Goal: Task Accomplishment & Management: Manage account settings

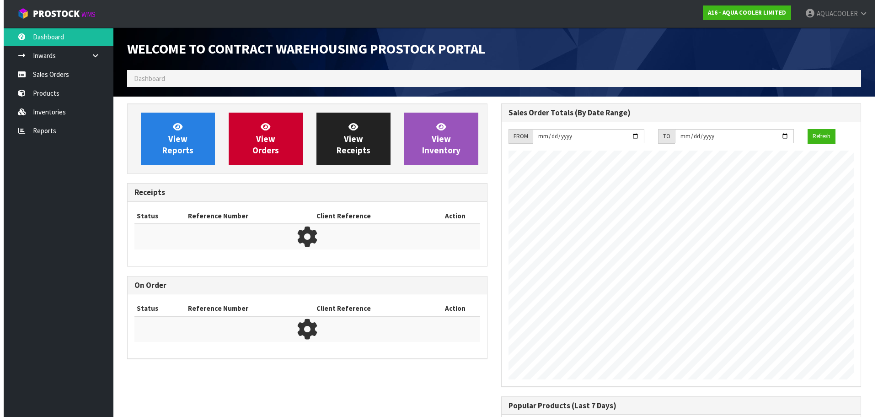
scroll to position [419, 374]
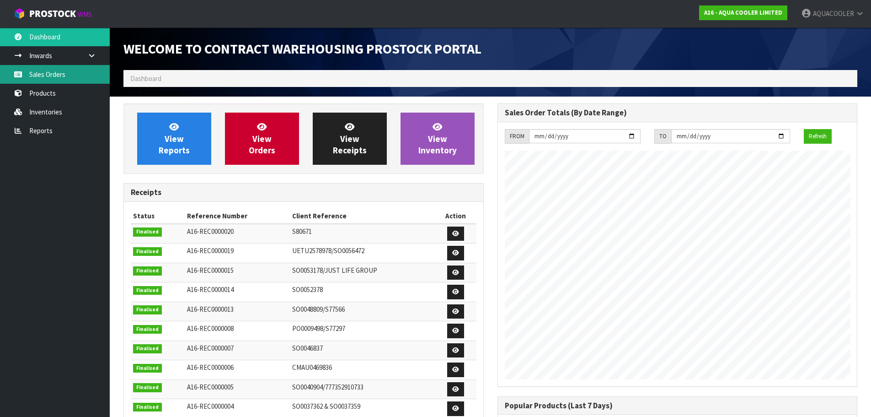
click at [37, 79] on link "Sales Orders" at bounding box center [55, 74] width 110 height 19
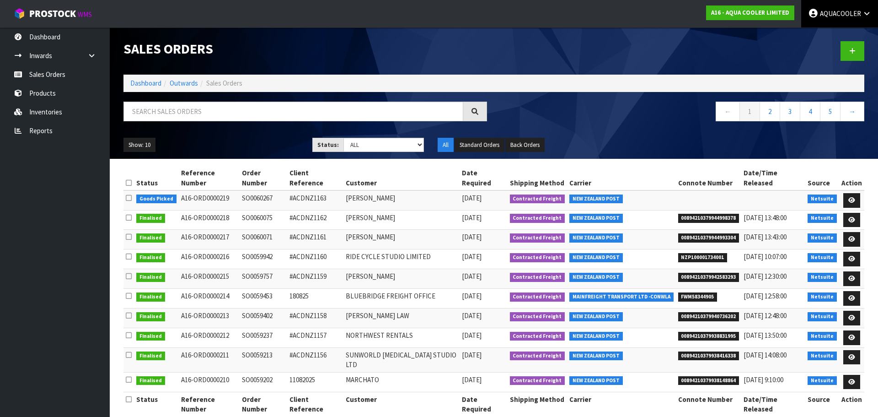
click at [834, 10] on span "AQUACOOLER" at bounding box center [840, 13] width 41 height 9
click at [827, 36] on link "Logout" at bounding box center [841, 36] width 72 height 12
